Goal: Obtain resource: Download file/media

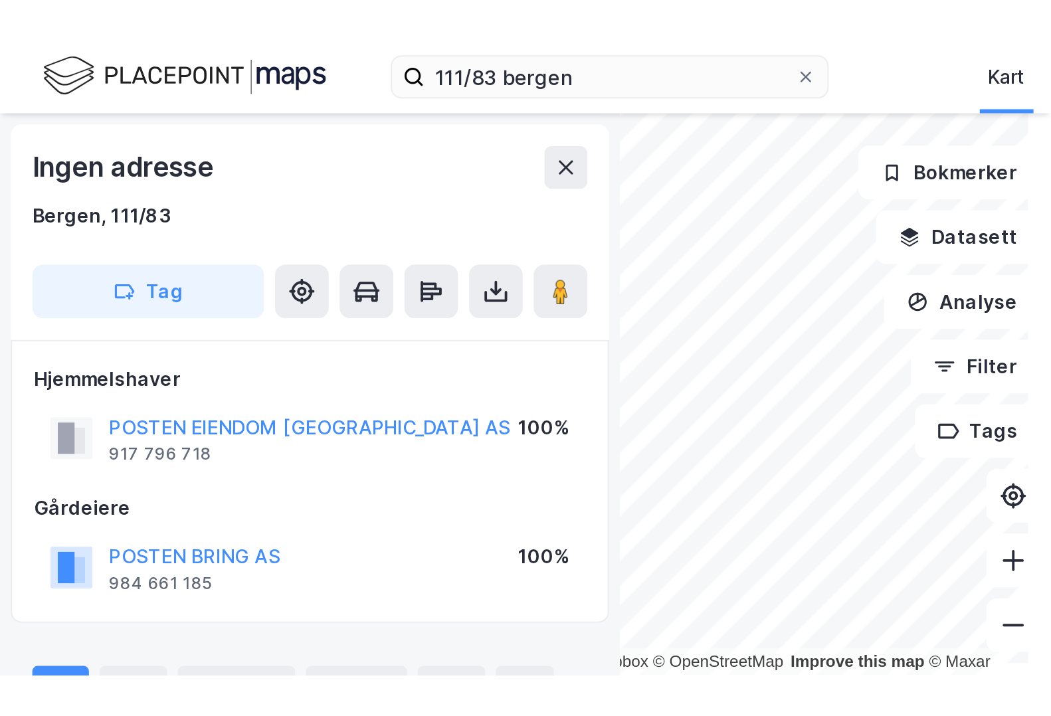
scroll to position [4, 0]
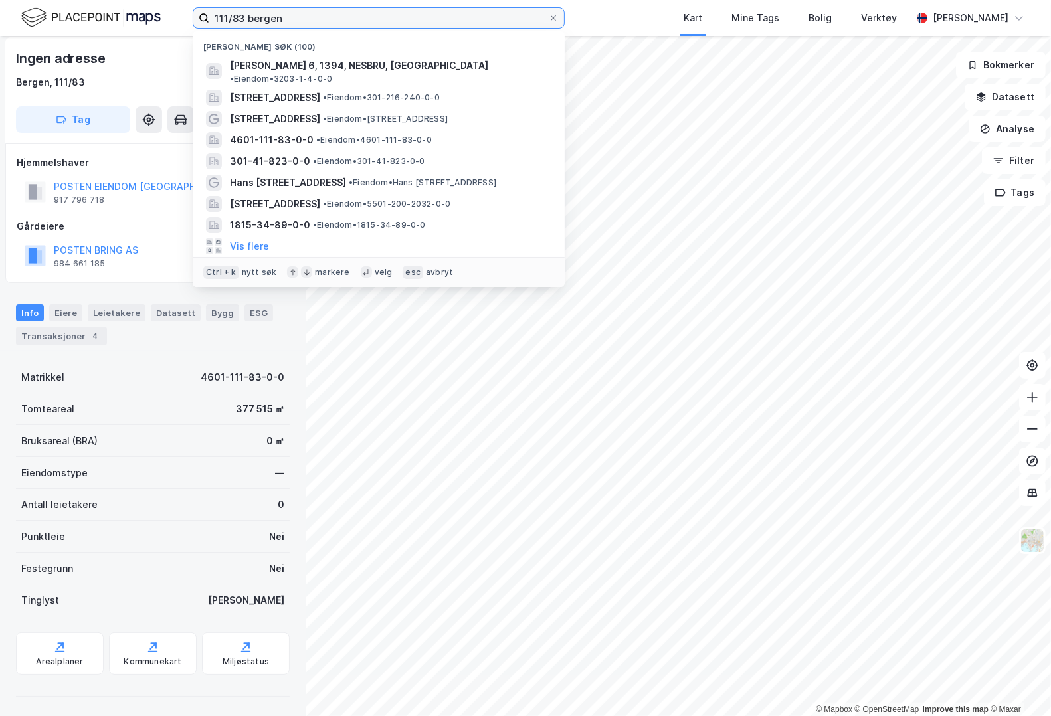
drag, startPoint x: 311, startPoint y: 18, endPoint x: 168, endPoint y: 16, distance: 142.9
click at [168, 16] on div "111/83 bergen Nylige søk (100) [PERSON_NAME] 6, 1394, NESBRU, [GEOGRAPHIC_DATA]…" at bounding box center [525, 18] width 1051 height 36
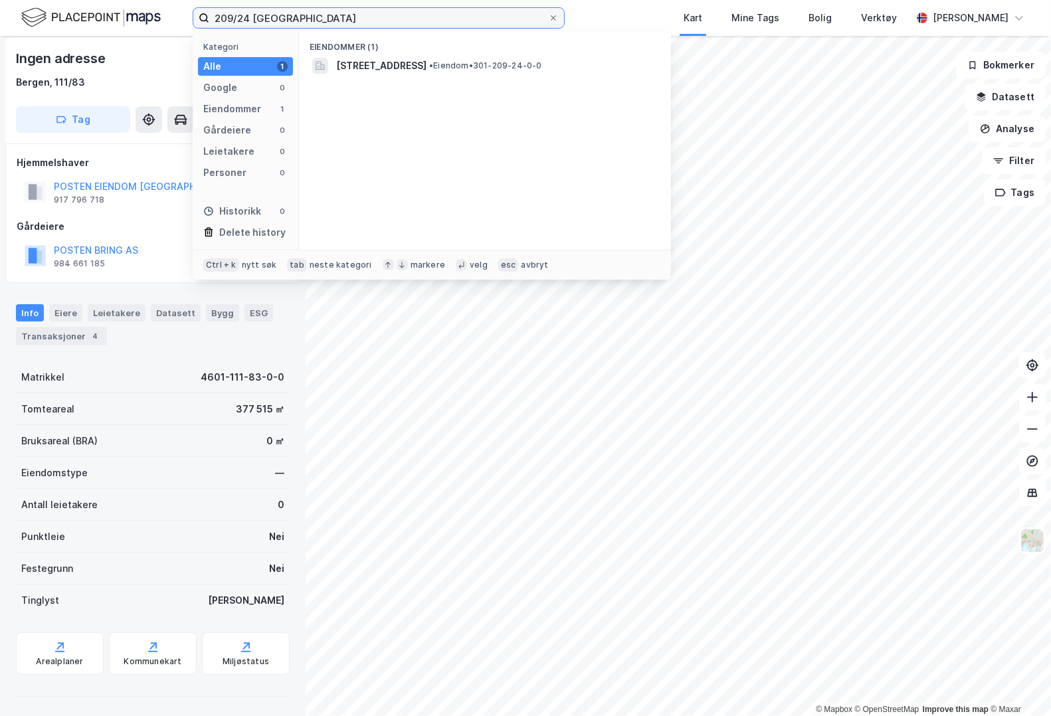
type input "209/24 [GEOGRAPHIC_DATA]"
click at [376, 60] on span "[STREET_ADDRESS]" at bounding box center [381, 66] width 90 height 16
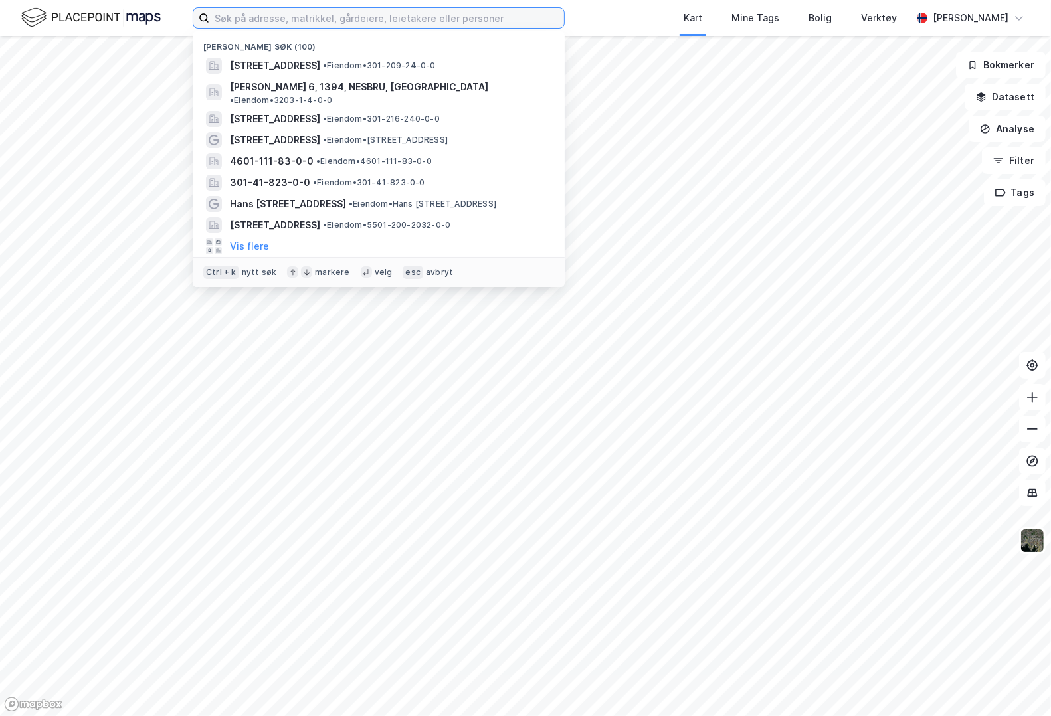
click at [255, 15] on input at bounding box center [386, 18] width 355 height 20
click at [272, 69] on span "[STREET_ADDRESS]" at bounding box center [275, 66] width 90 height 16
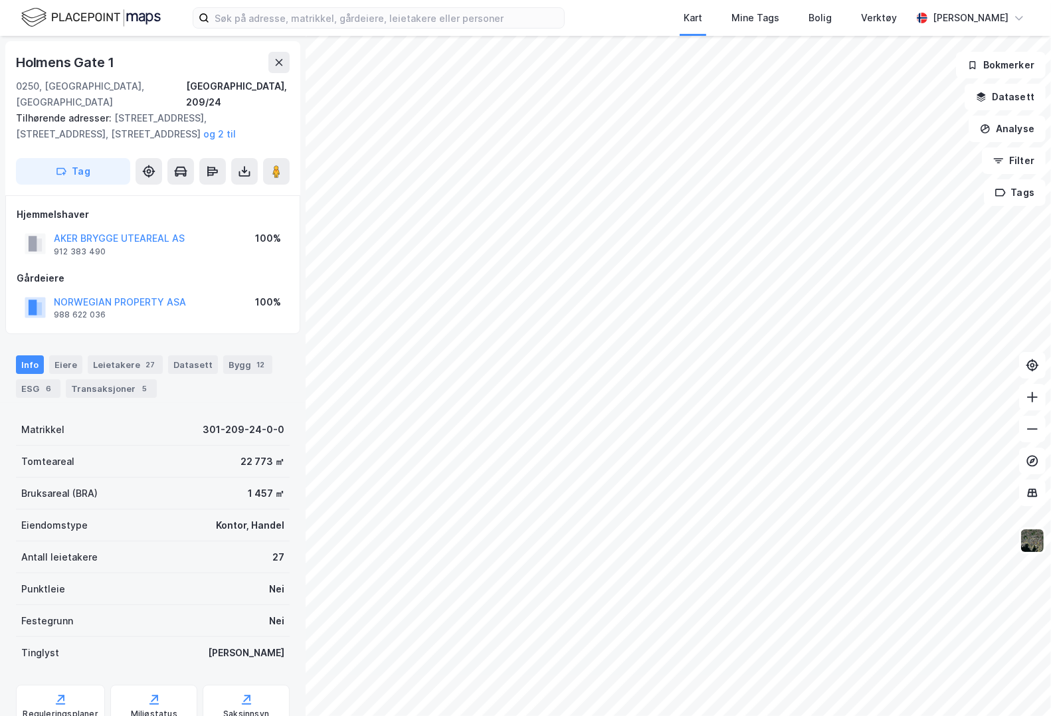
click at [247, 171] on icon at bounding box center [244, 173] width 11 height 5
click at [207, 193] on div "Last ned grunnbok" at bounding box center [178, 198] width 77 height 11
